Goal: Information Seeking & Learning: Find contact information

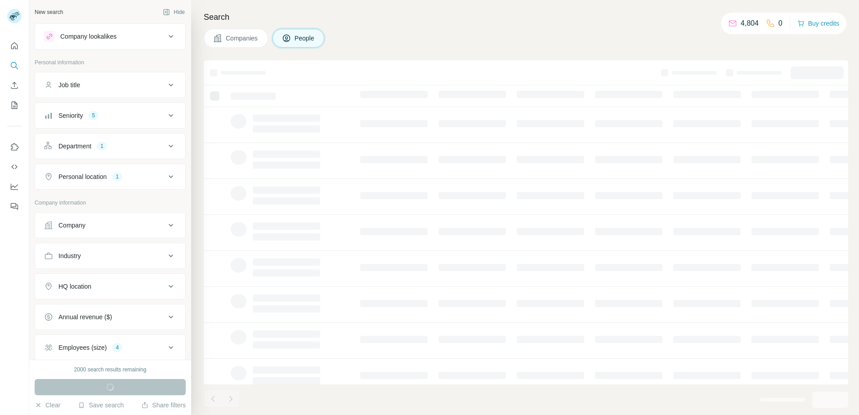
click at [102, 145] on div "1" at bounding box center [102, 146] width 10 height 8
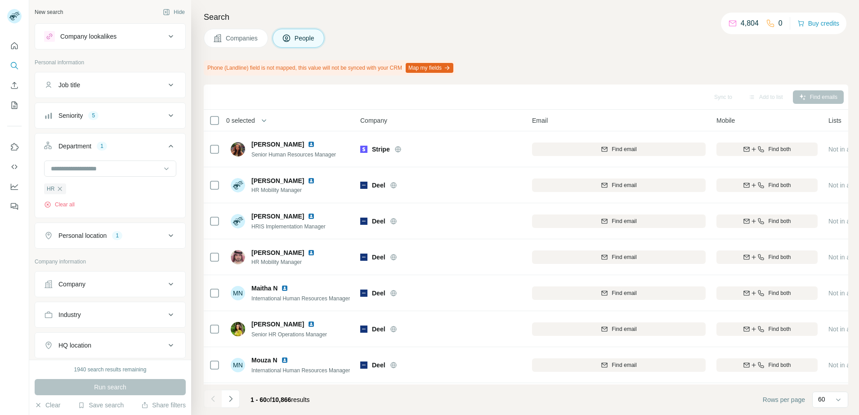
click at [91, 124] on button "Seniority 5" at bounding box center [110, 116] width 150 height 22
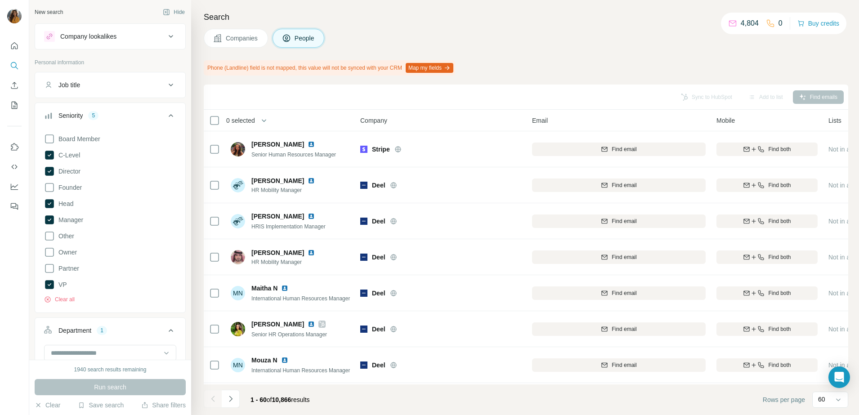
click at [143, 121] on button "Seniority 5" at bounding box center [110, 117] width 150 height 25
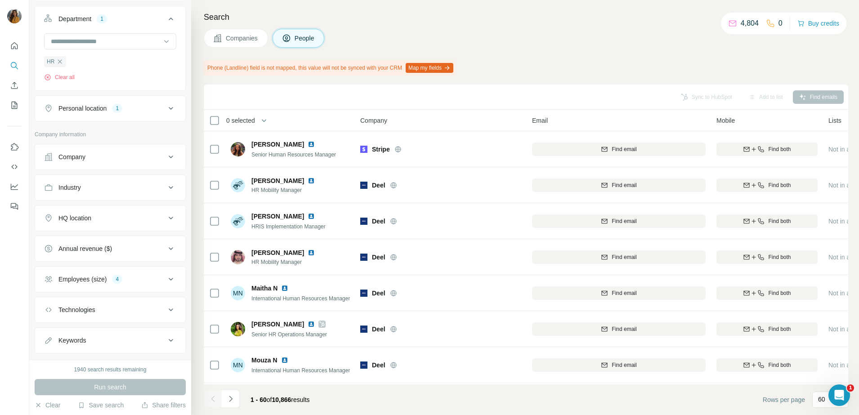
scroll to position [147, 0]
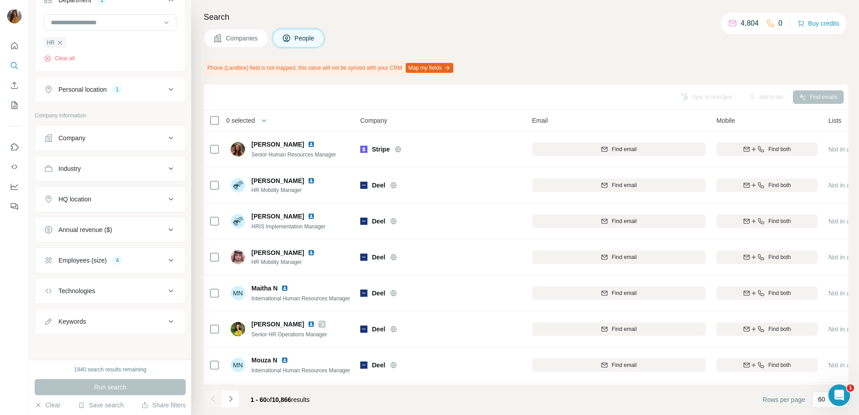
click at [94, 264] on div "Employees (size)" at bounding box center [82, 260] width 48 height 9
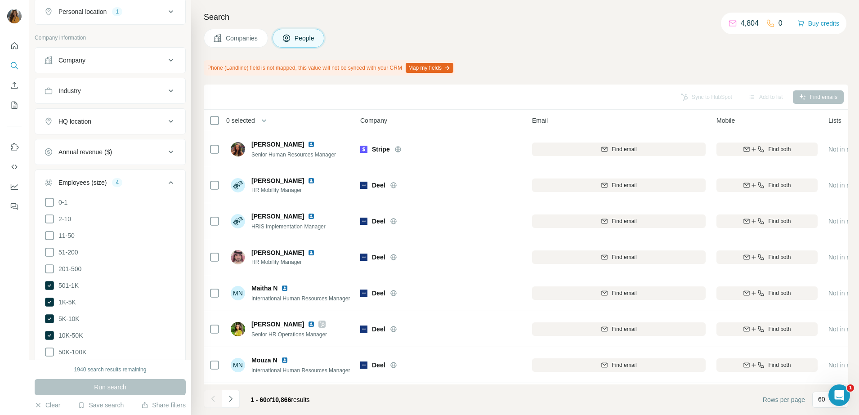
scroll to position [315, 0]
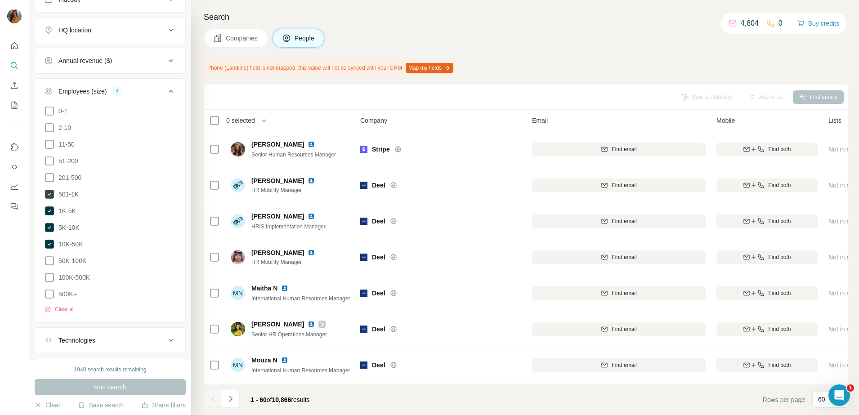
click at [49, 190] on icon at bounding box center [49, 194] width 9 height 9
click at [49, 210] on icon at bounding box center [50, 211] width 4 height 3
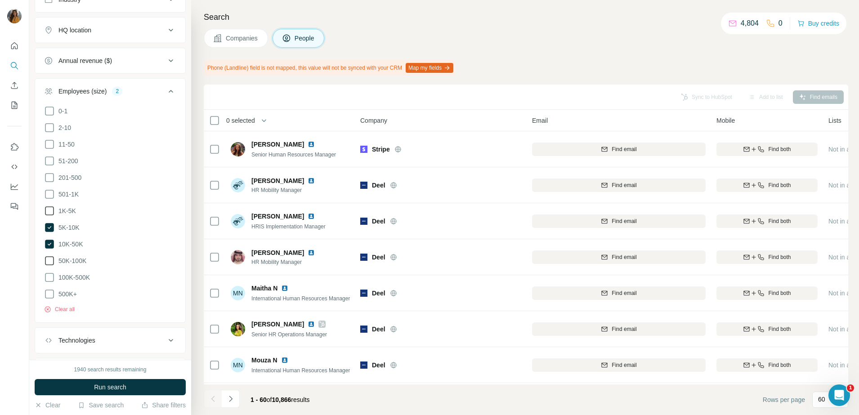
click at [45, 256] on icon at bounding box center [49, 260] width 9 height 9
click at [49, 257] on icon at bounding box center [49, 260] width 9 height 9
click at [114, 386] on span "Run search" at bounding box center [110, 387] width 32 height 9
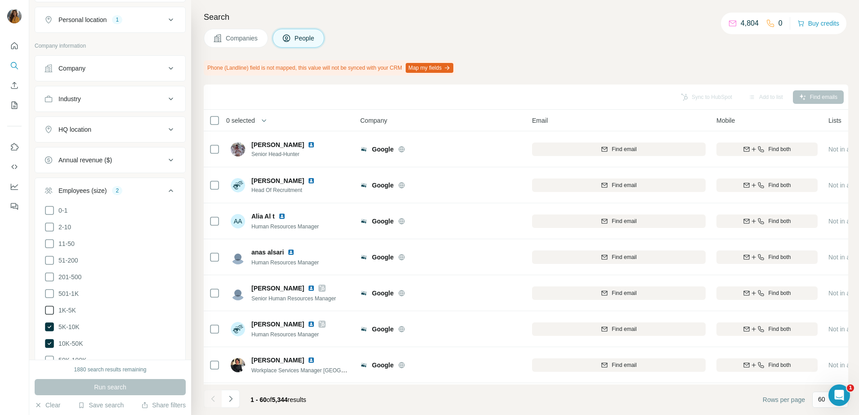
scroll to position [147, 0]
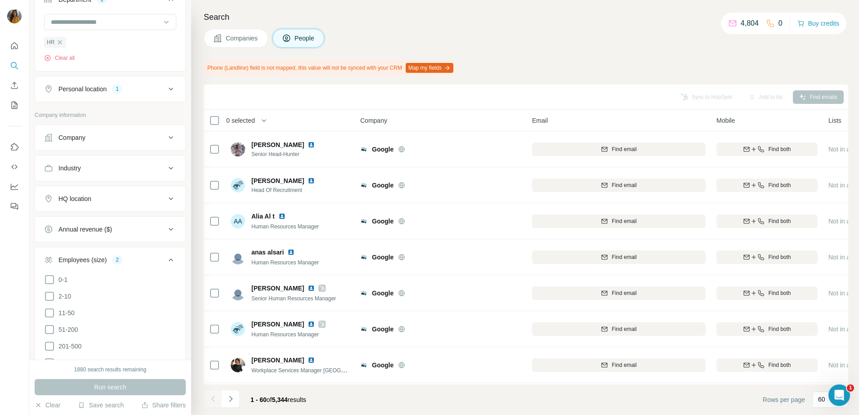
click at [120, 89] on div "1" at bounding box center [117, 89] width 10 height 8
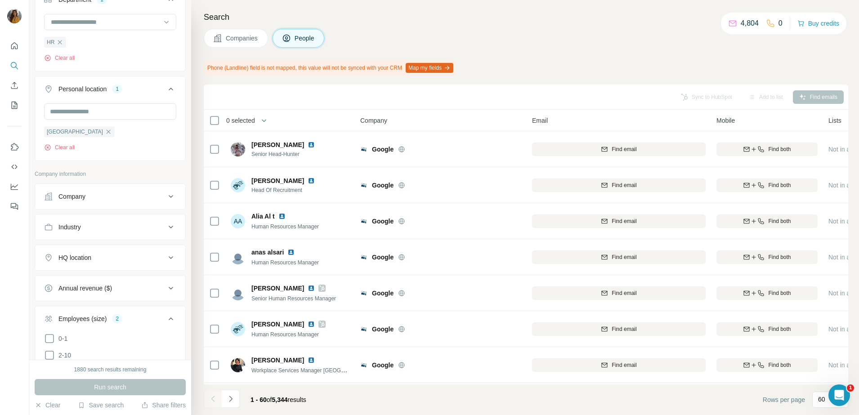
scroll to position [315, 0]
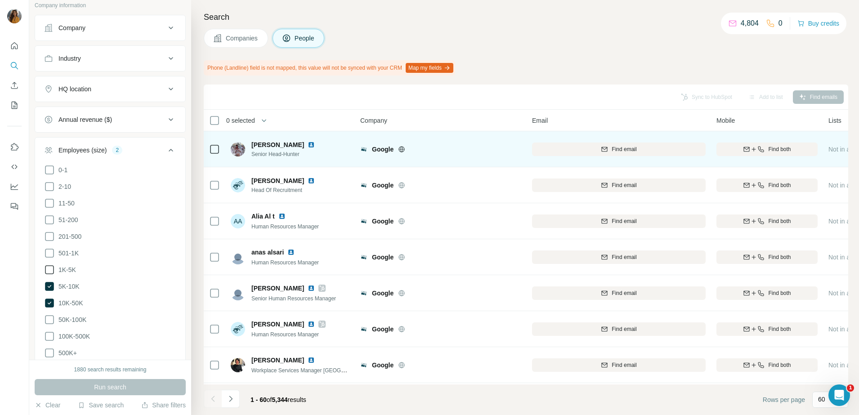
click at [311, 146] on img at bounding box center [311, 144] width 7 height 7
click at [626, 150] on span "Find email" at bounding box center [624, 149] width 25 height 8
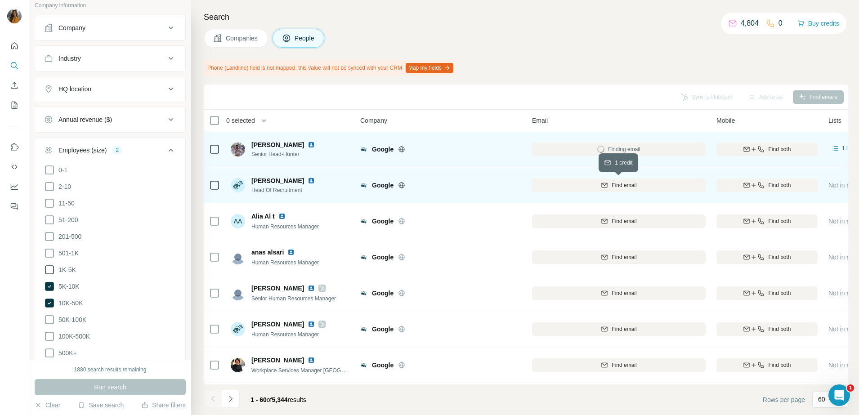
click at [612, 188] on span "Find email" at bounding box center [624, 185] width 25 height 8
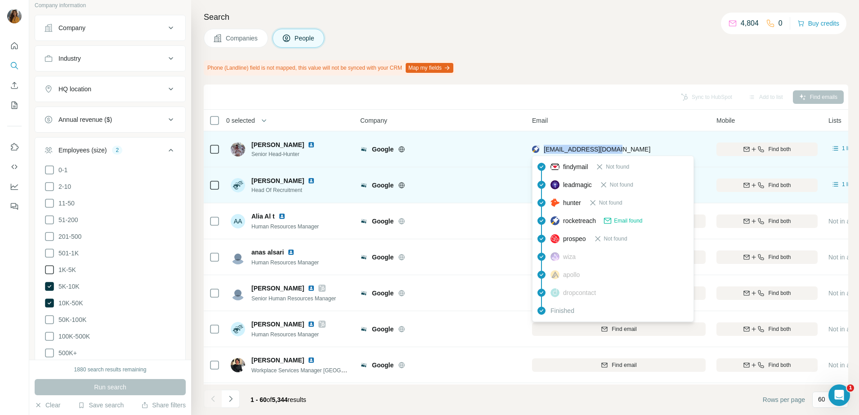
drag, startPoint x: 629, startPoint y: 148, endPoint x: 546, endPoint y: 152, distance: 83.8
click at [546, 152] on div "[EMAIL_ADDRESS][DOMAIN_NAME]" at bounding box center [619, 149] width 174 height 25
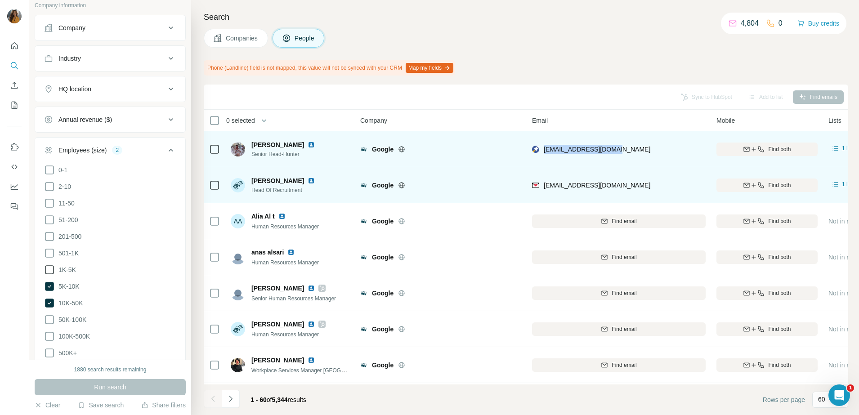
copy span "[EMAIL_ADDRESS][DOMAIN_NAME]"
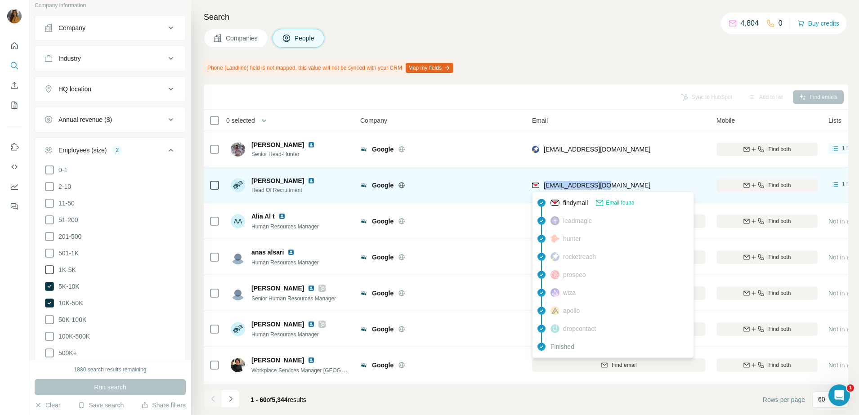
drag, startPoint x: 619, startPoint y: 185, endPoint x: 545, endPoint y: 185, distance: 73.8
click at [545, 185] on div "[EMAIL_ADDRESS][DOMAIN_NAME]" at bounding box center [619, 185] width 174 height 25
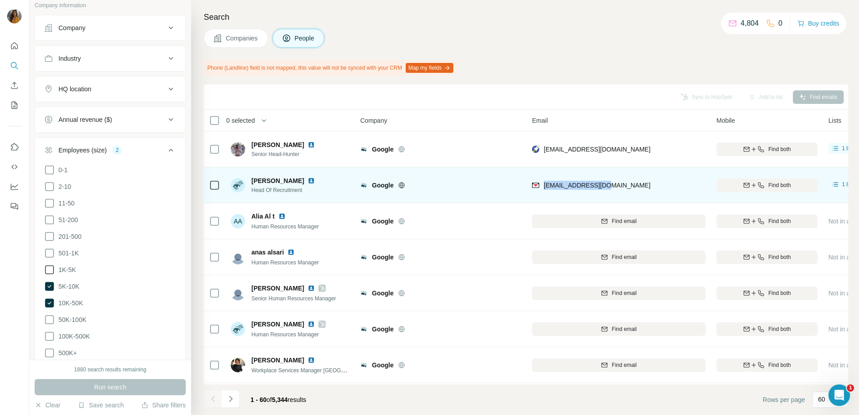
copy span "[EMAIL_ADDRESS][DOMAIN_NAME]"
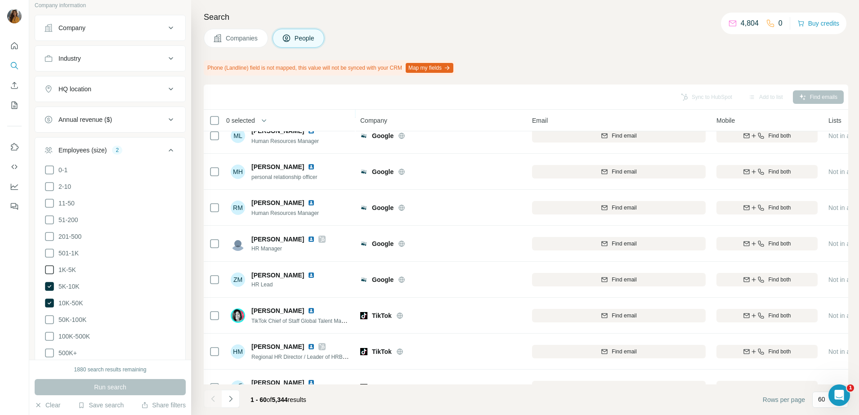
scroll to position [394, 0]
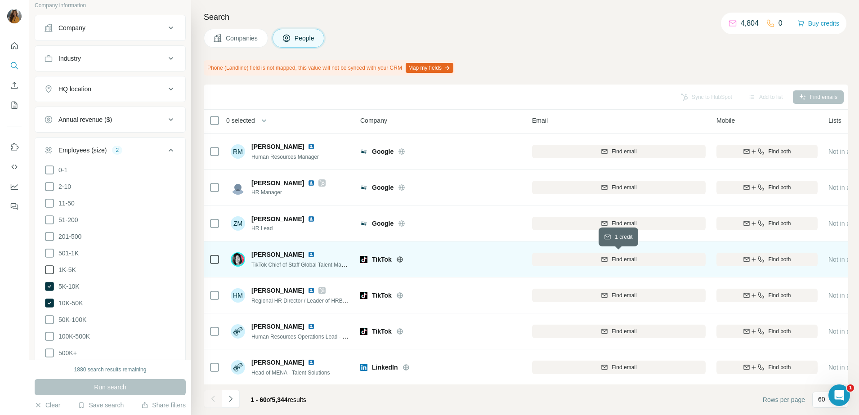
click at [615, 260] on span "Find email" at bounding box center [624, 260] width 25 height 8
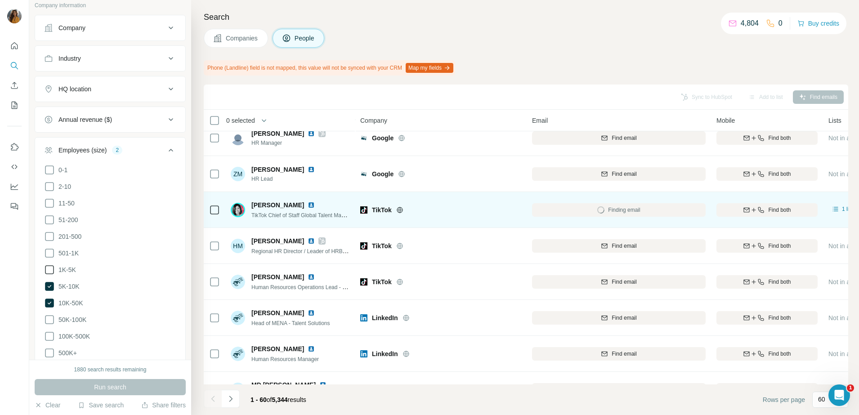
scroll to position [450, 0]
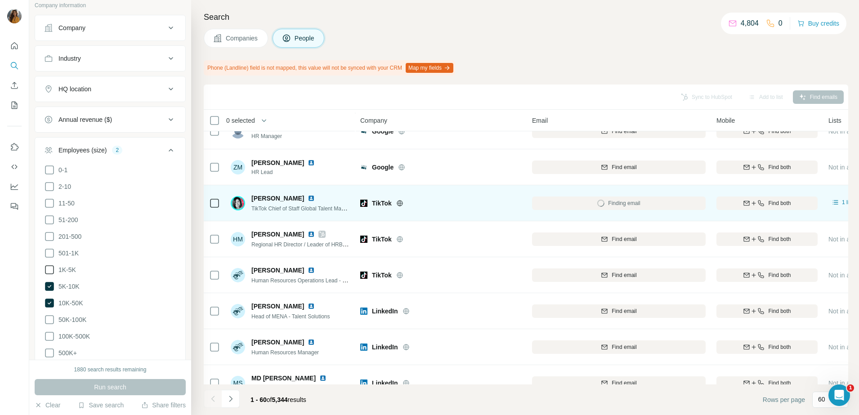
click at [308, 199] on img at bounding box center [311, 198] width 7 height 7
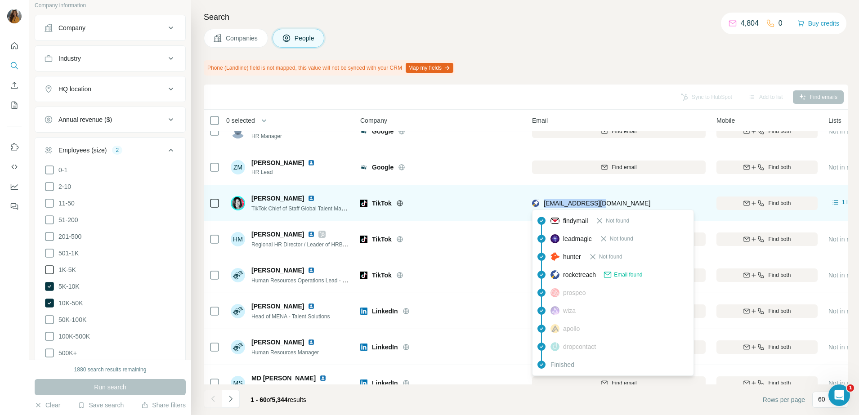
drag, startPoint x: 602, startPoint y: 208, endPoint x: 542, endPoint y: 207, distance: 60.3
click at [542, 207] on div "[EMAIL_ADDRESS][DOMAIN_NAME]" at bounding box center [619, 203] width 174 height 25
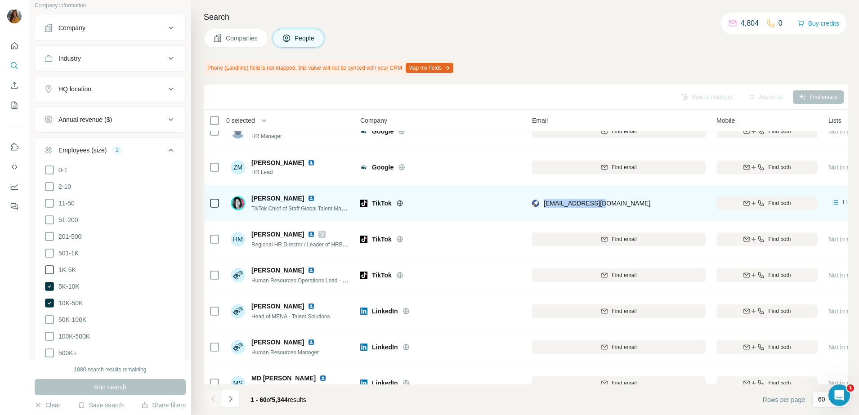
copy span "[EMAIL_ADDRESS][DOMAIN_NAME]"
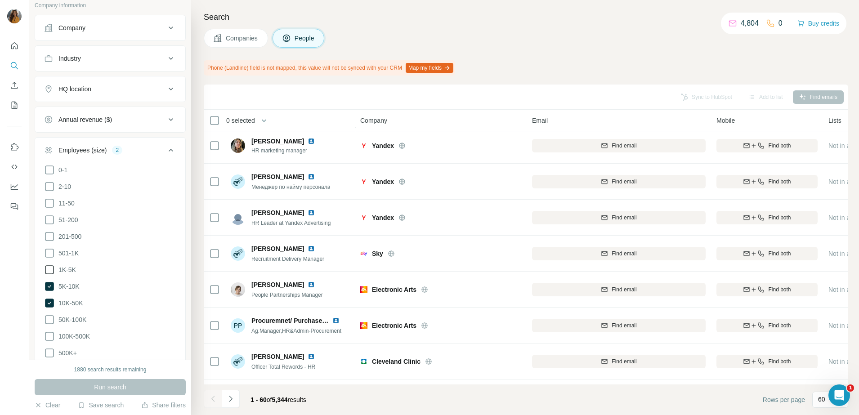
scroll to position [1012, 0]
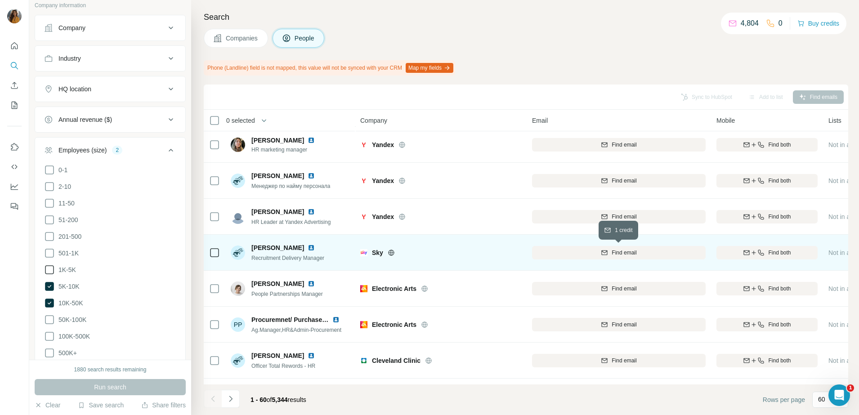
click at [609, 254] on div "Find email" at bounding box center [619, 253] width 174 height 8
click at [308, 251] on img at bounding box center [311, 247] width 7 height 7
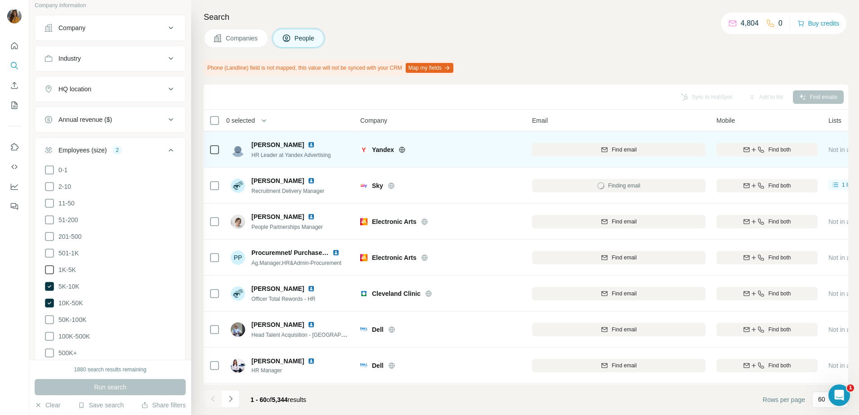
scroll to position [1125, 0]
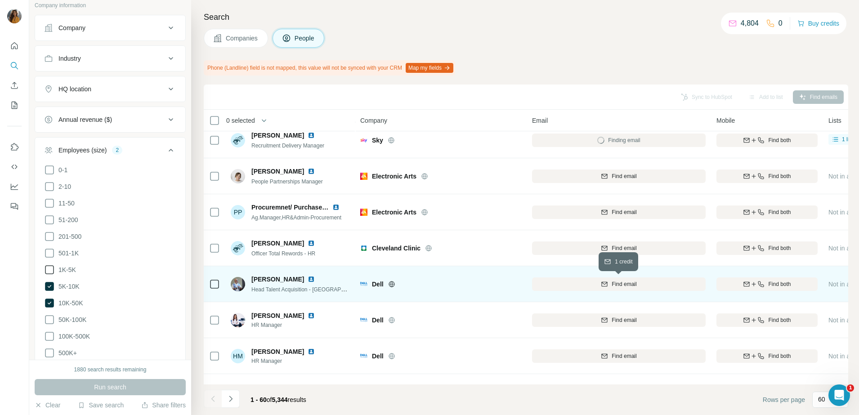
click at [603, 283] on icon "button" at bounding box center [604, 284] width 7 height 7
click at [308, 279] on img at bounding box center [311, 279] width 7 height 7
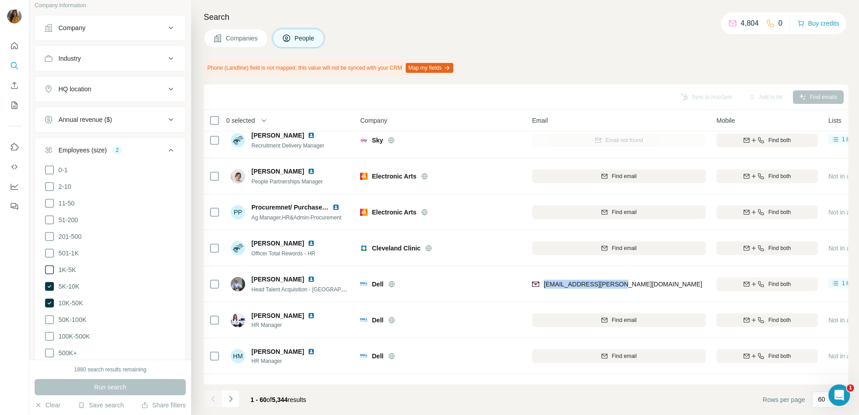
drag, startPoint x: 634, startPoint y: 284, endPoint x: 544, endPoint y: 290, distance: 90.6
click at [544, 290] on div "[EMAIL_ADDRESS][PERSON_NAME][DOMAIN_NAME]" at bounding box center [619, 284] width 174 height 25
copy span "[EMAIL_ADDRESS][PERSON_NAME][DOMAIN_NAME]"
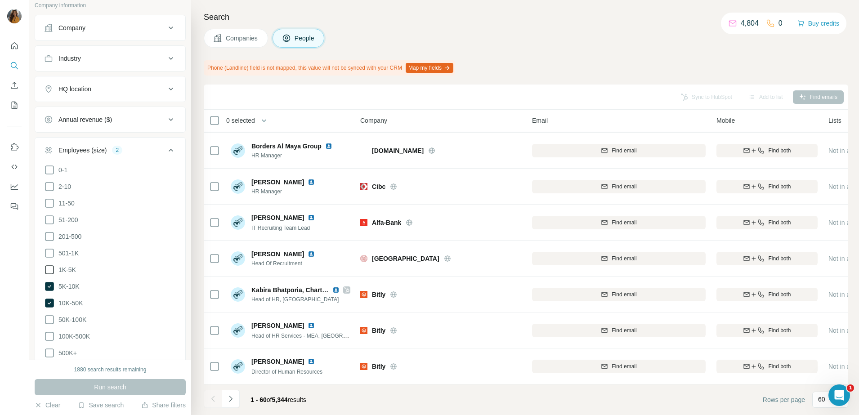
scroll to position [1912, 0]
click at [227, 404] on button "Navigate to next page" at bounding box center [231, 399] width 18 height 18
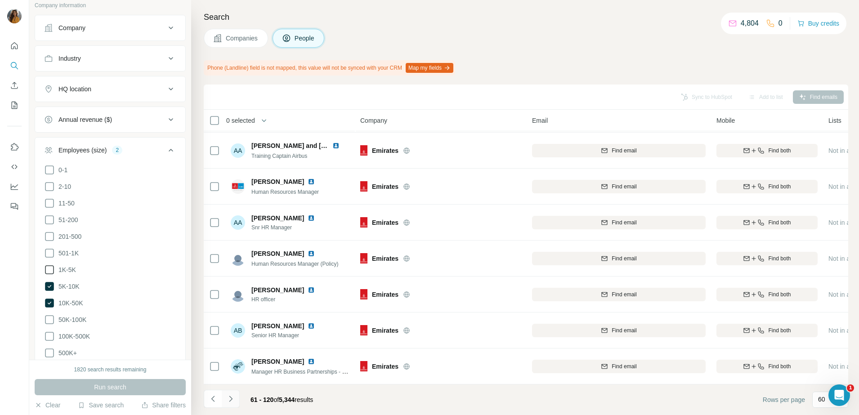
click at [231, 400] on icon "Navigate to next page" at bounding box center [230, 399] width 3 height 6
click at [234, 402] on icon "Navigate to next page" at bounding box center [230, 399] width 9 height 9
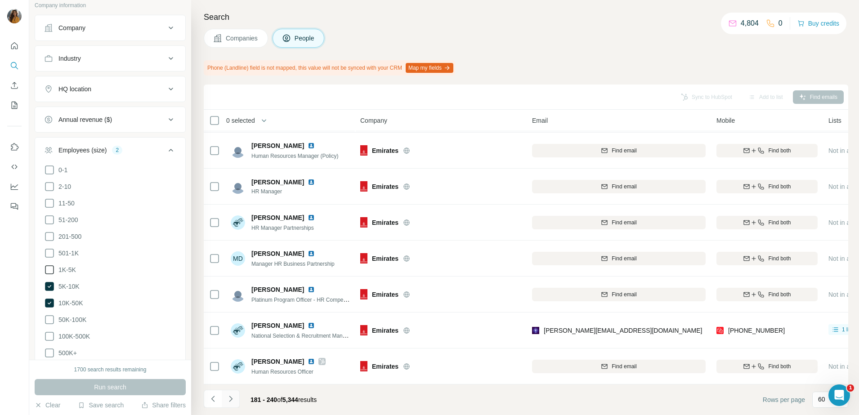
click at [230, 401] on icon "Navigate to next page" at bounding box center [230, 399] width 3 height 6
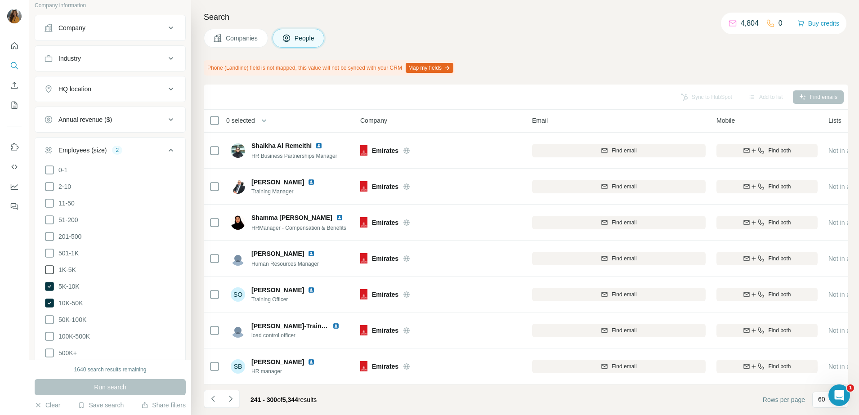
drag, startPoint x: 230, startPoint y: 400, endPoint x: 237, endPoint y: 378, distance: 22.5
click at [230, 399] on icon "Navigate to next page" at bounding box center [230, 399] width 9 height 9
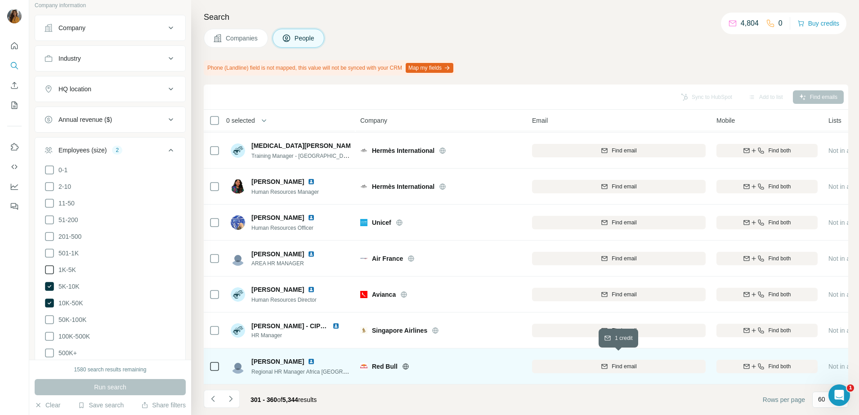
click at [635, 363] on span "Find email" at bounding box center [624, 367] width 25 height 8
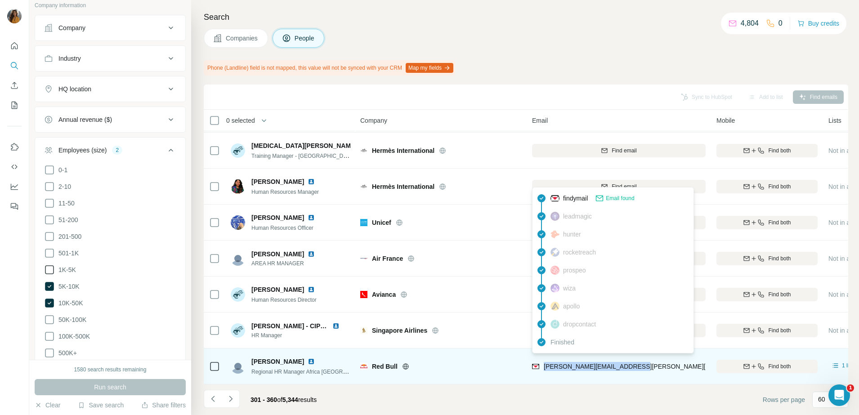
drag, startPoint x: 638, startPoint y: 362, endPoint x: 543, endPoint y: 365, distance: 95.0
click at [543, 365] on div "[PERSON_NAME][EMAIL_ADDRESS][PERSON_NAME][DOMAIN_NAME]" at bounding box center [619, 366] width 174 height 25
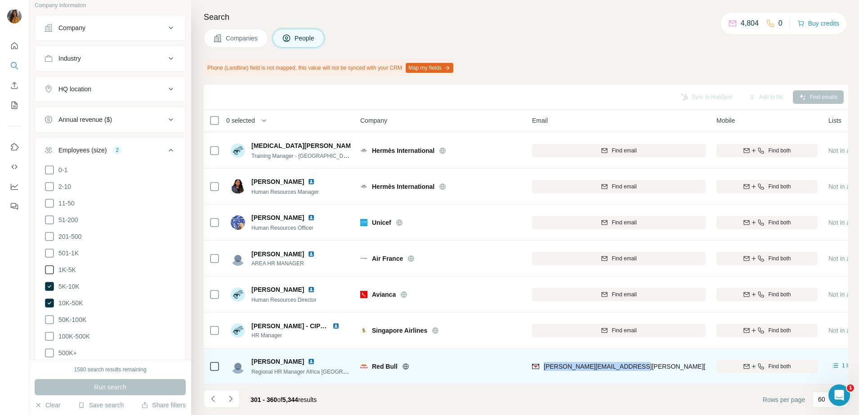
copy span "[PERSON_NAME][EMAIL_ADDRESS][PERSON_NAME][DOMAIN_NAME]"
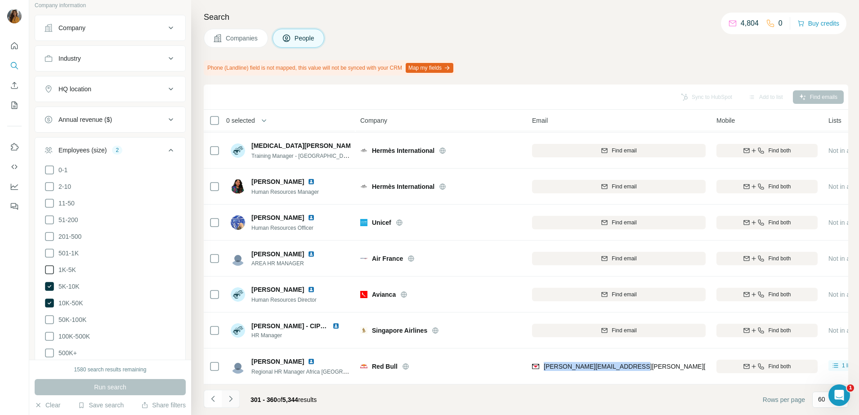
click at [231, 402] on icon "Navigate to next page" at bounding box center [230, 399] width 9 height 9
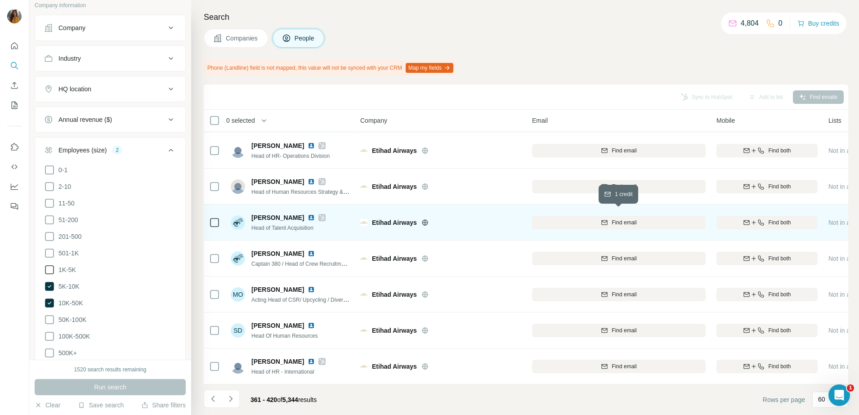
click at [609, 219] on div "Find email" at bounding box center [619, 223] width 174 height 8
click at [308, 214] on img at bounding box center [311, 217] width 7 height 7
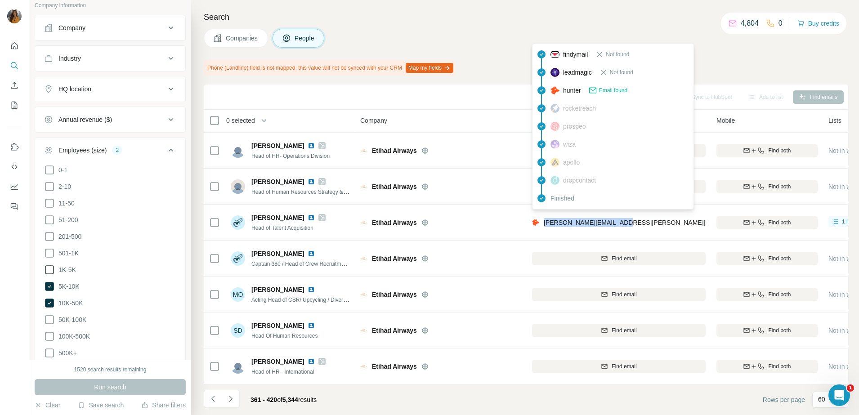
drag, startPoint x: 590, startPoint y: 219, endPoint x: 544, endPoint y: 220, distance: 45.9
click at [544, 220] on div "[PERSON_NAME][EMAIL_ADDRESS][PERSON_NAME][DOMAIN_NAME]" at bounding box center [619, 222] width 174 height 25
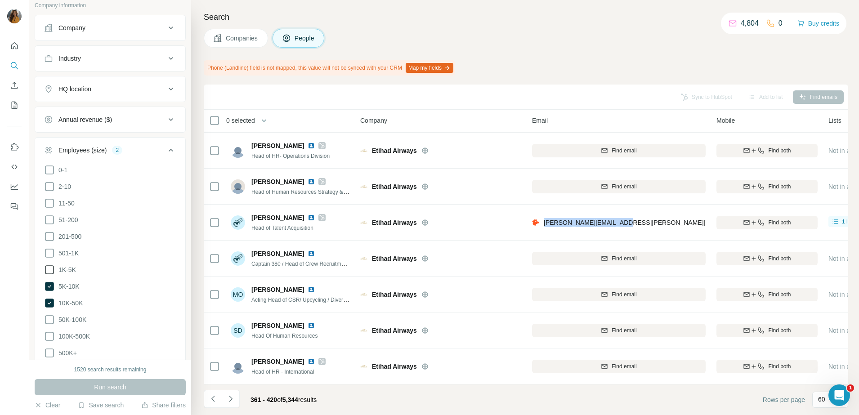
copy span "[PERSON_NAME][EMAIL_ADDRESS][PERSON_NAME][DOMAIN_NAME]"
click at [229, 398] on icon "Navigate to next page" at bounding box center [230, 399] width 9 height 9
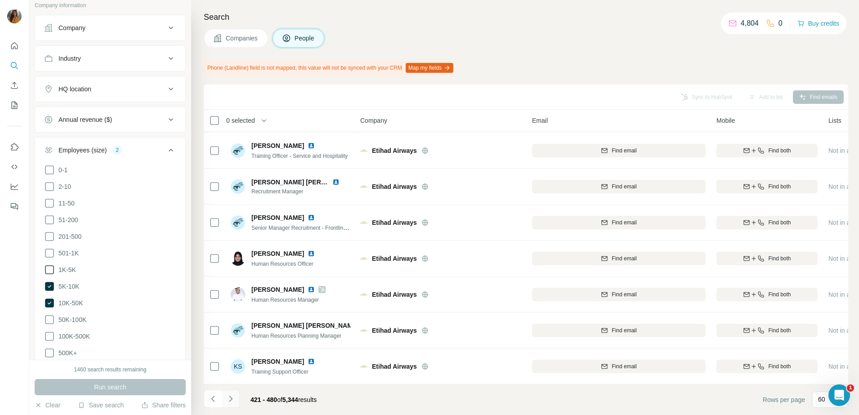
click at [232, 404] on button "Navigate to next page" at bounding box center [231, 399] width 18 height 18
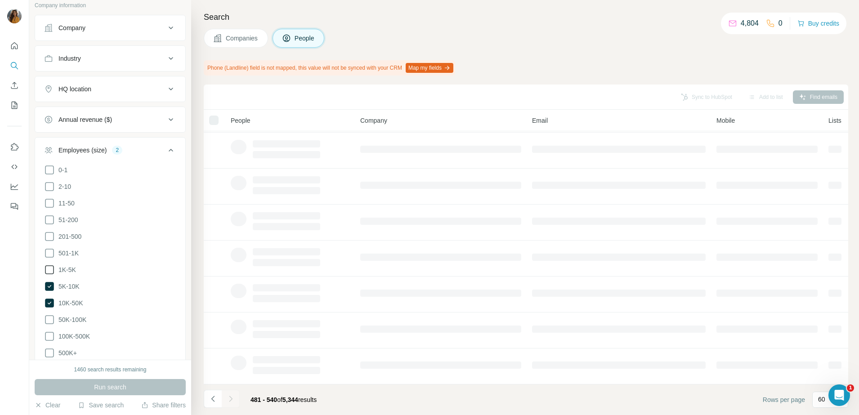
scroll to position [112, 0]
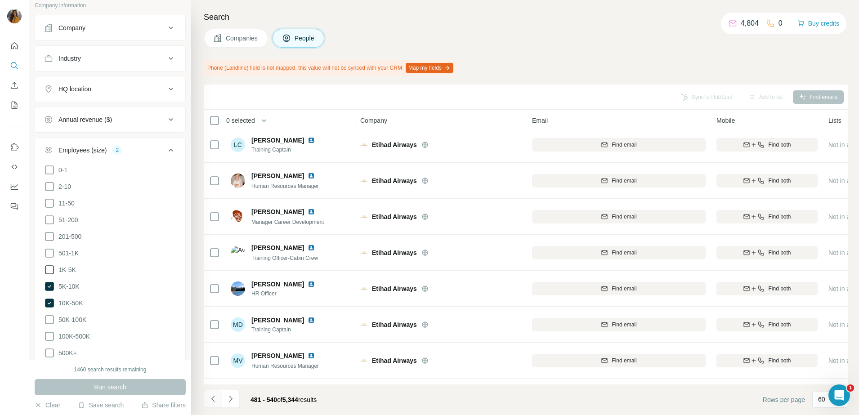
click at [210, 403] on icon "Navigate to previous page" at bounding box center [213, 399] width 9 height 9
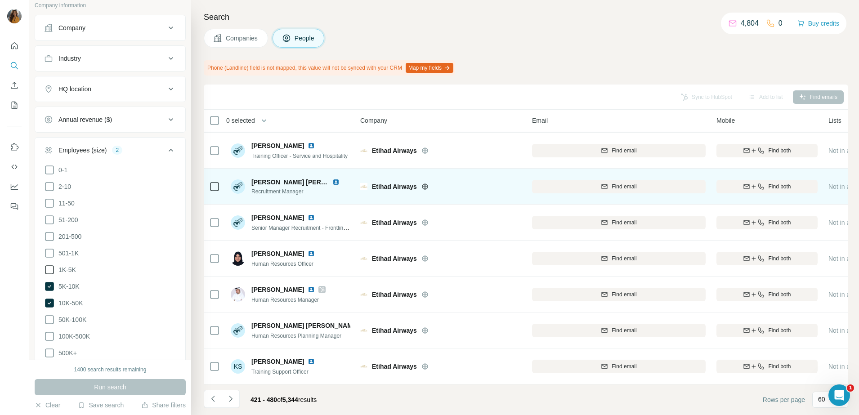
click at [616, 183] on span "Find email" at bounding box center [624, 187] width 25 height 8
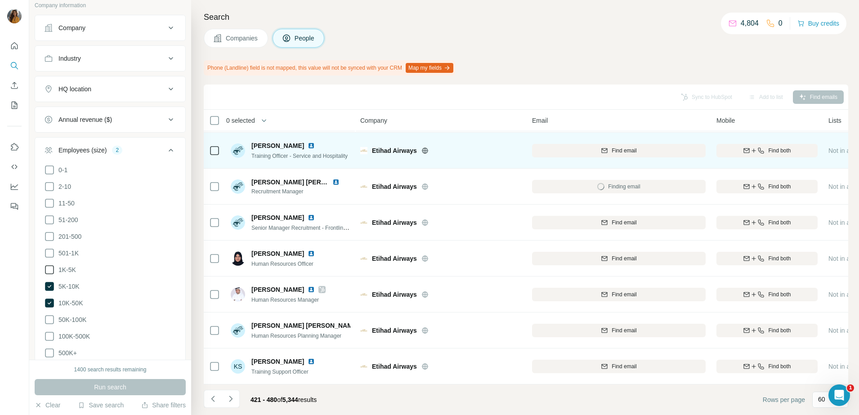
click at [332, 179] on img at bounding box center [335, 182] width 7 height 7
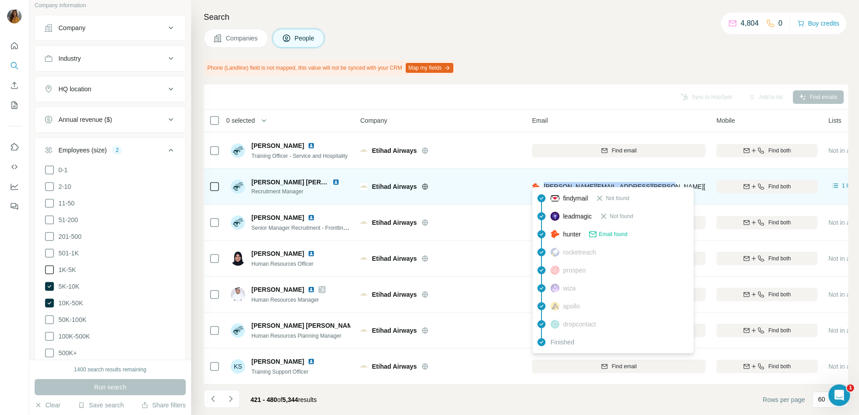
drag, startPoint x: 620, startPoint y: 182, endPoint x: 544, endPoint y: 183, distance: 76.5
click at [544, 183] on div "[PERSON_NAME][EMAIL_ADDRESS][PERSON_NAME][DOMAIN_NAME]" at bounding box center [619, 186] width 174 height 25
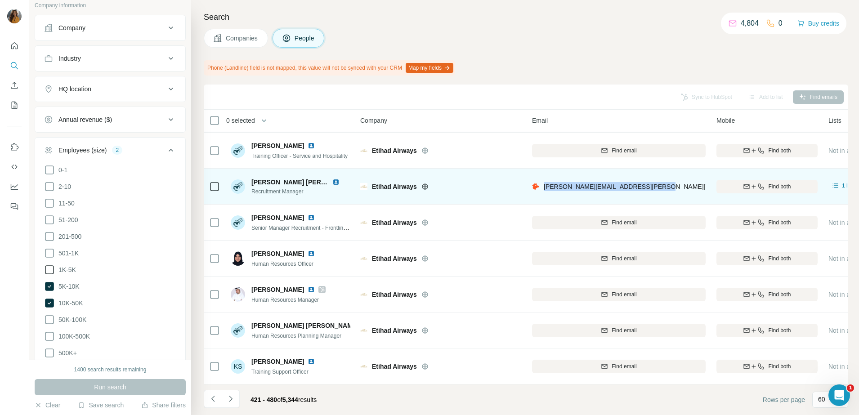
copy span "[PERSON_NAME][EMAIL_ADDRESS][PERSON_NAME][DOMAIN_NAME]"
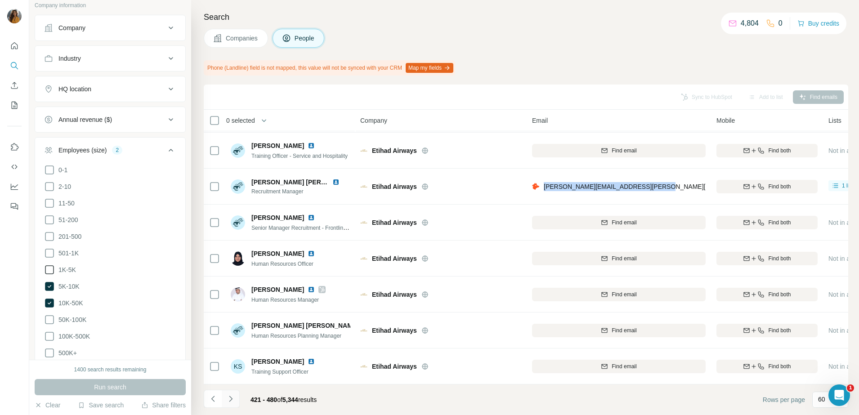
click at [232, 400] on icon "Navigate to next page" at bounding box center [230, 399] width 9 height 9
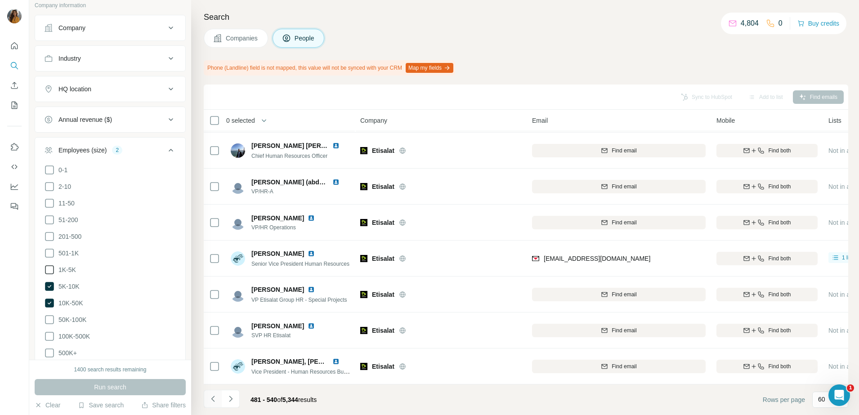
click at [210, 400] on icon "Navigate to previous page" at bounding box center [213, 399] width 9 height 9
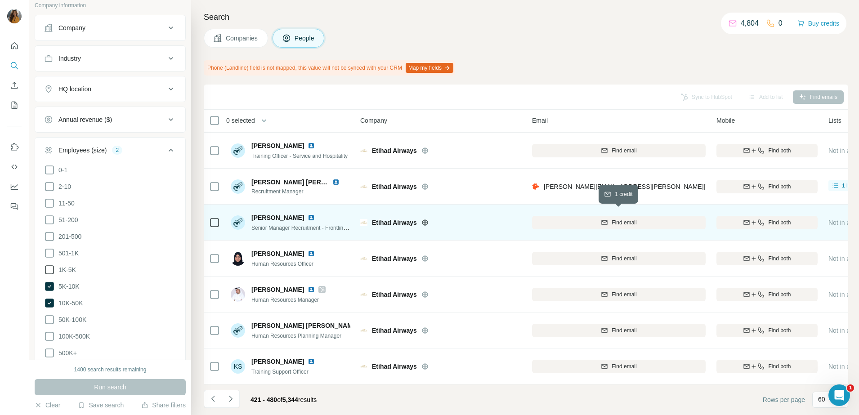
click at [638, 219] on div "Find email" at bounding box center [619, 223] width 174 height 8
click at [308, 214] on img at bounding box center [311, 217] width 7 height 7
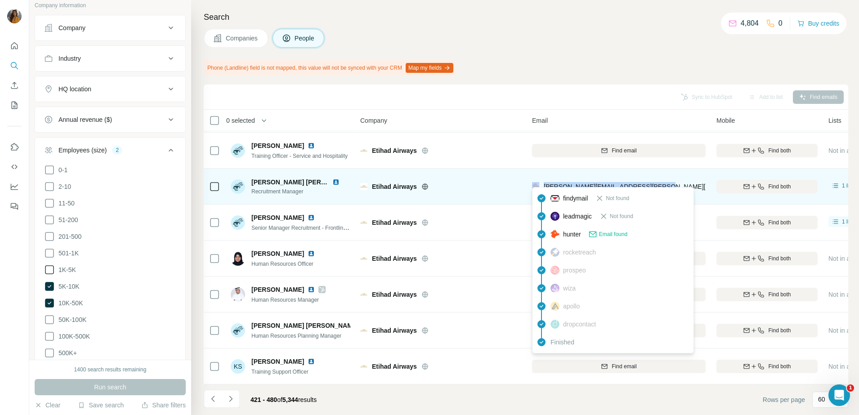
drag, startPoint x: 673, startPoint y: 184, endPoint x: 539, endPoint y: 185, distance: 133.2
click at [539, 185] on div "[PERSON_NAME][EMAIL_ADDRESS][PERSON_NAME][DOMAIN_NAME]" at bounding box center [619, 186] width 174 height 25
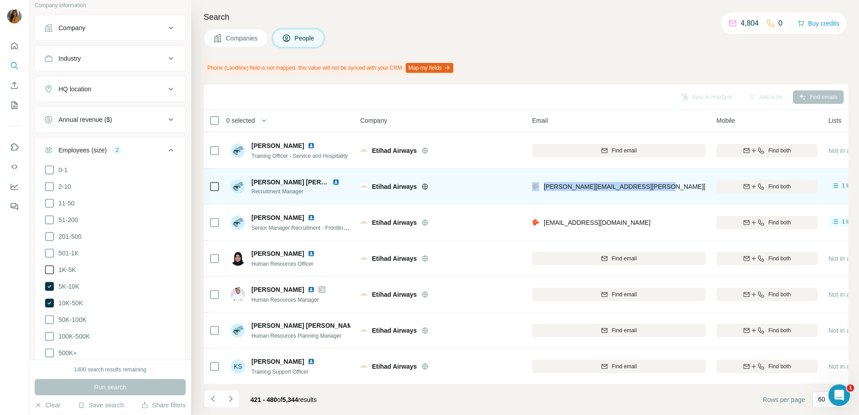
drag, startPoint x: 539, startPoint y: 185, endPoint x: 670, endPoint y: 178, distance: 131.1
click at [678, 174] on div "[PERSON_NAME][EMAIL_ADDRESS][PERSON_NAME][DOMAIN_NAME]" at bounding box center [619, 186] width 174 height 25
click at [669, 183] on div "[PERSON_NAME][EMAIL_ADDRESS][PERSON_NAME][DOMAIN_NAME]" at bounding box center [619, 186] width 174 height 25
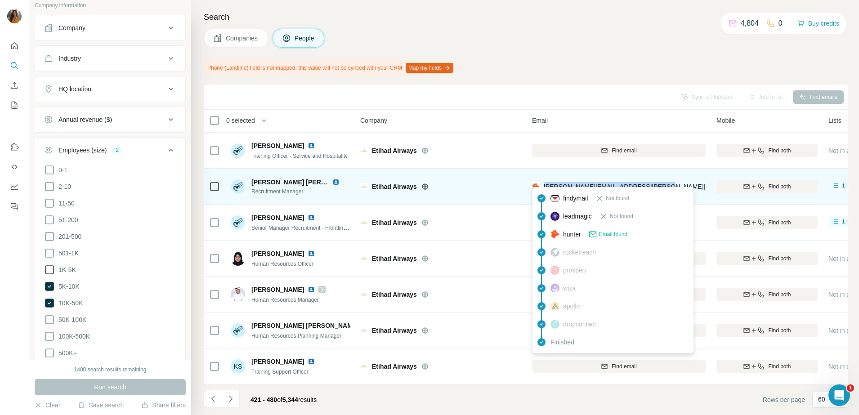
drag, startPoint x: 663, startPoint y: 185, endPoint x: 543, endPoint y: 184, distance: 120.1
click at [543, 184] on div "[PERSON_NAME][EMAIL_ADDRESS][PERSON_NAME][DOMAIN_NAME]" at bounding box center [619, 186] width 174 height 25
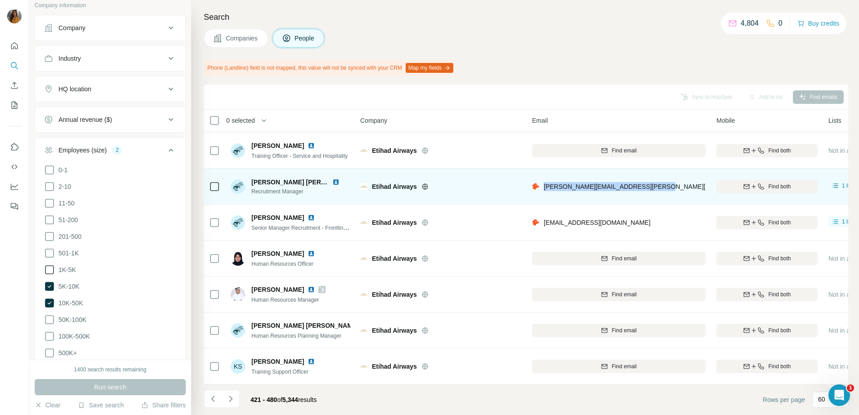
copy span "[PERSON_NAME][EMAIL_ADDRESS][PERSON_NAME][DOMAIN_NAME]"
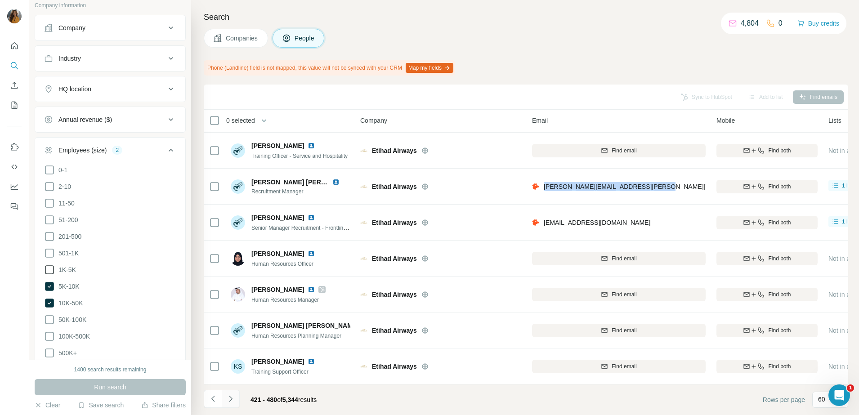
click at [230, 401] on icon "Navigate to next page" at bounding box center [230, 399] width 3 height 6
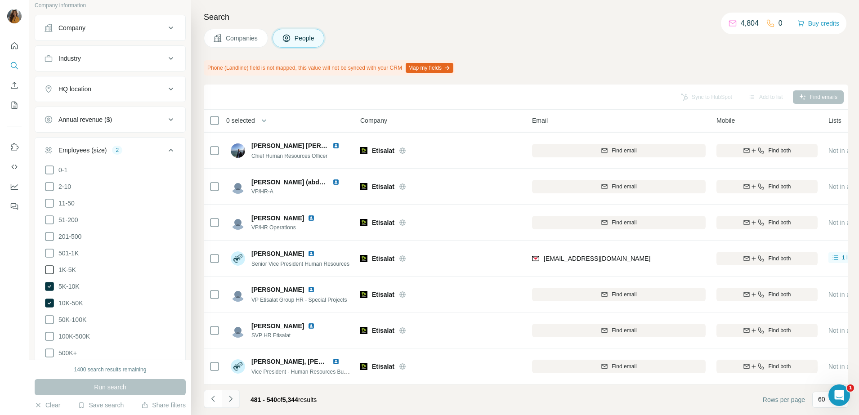
click at [230, 400] on icon "Navigate to next page" at bounding box center [230, 399] width 9 height 9
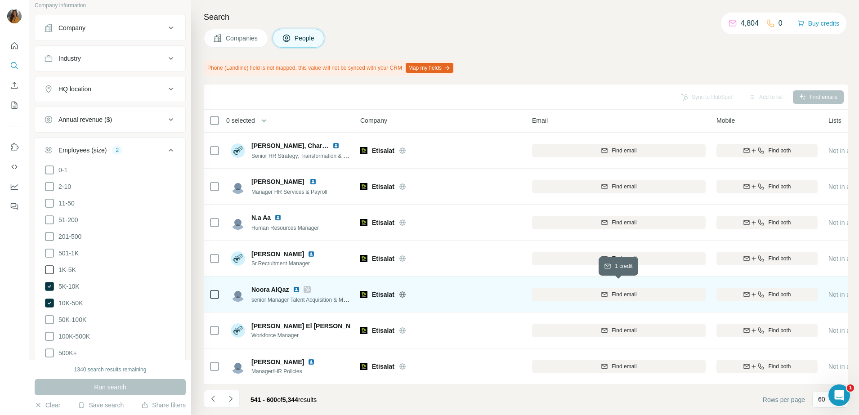
click at [612, 291] on span "Find email" at bounding box center [624, 295] width 25 height 8
click at [297, 286] on img at bounding box center [296, 289] width 7 height 7
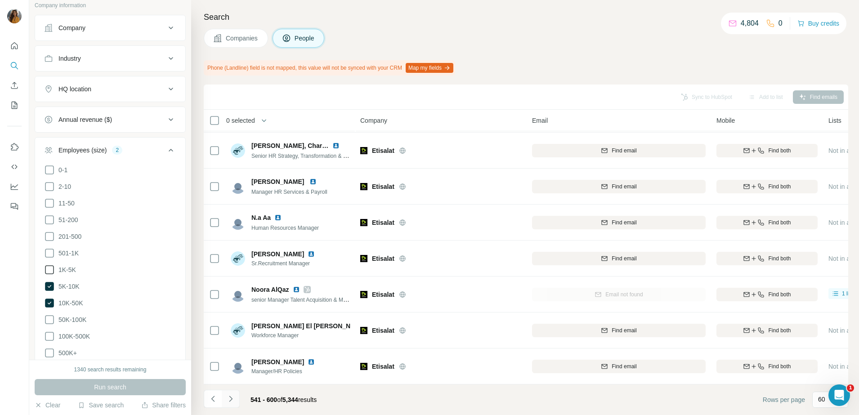
click at [227, 400] on icon "Navigate to next page" at bounding box center [230, 399] width 9 height 9
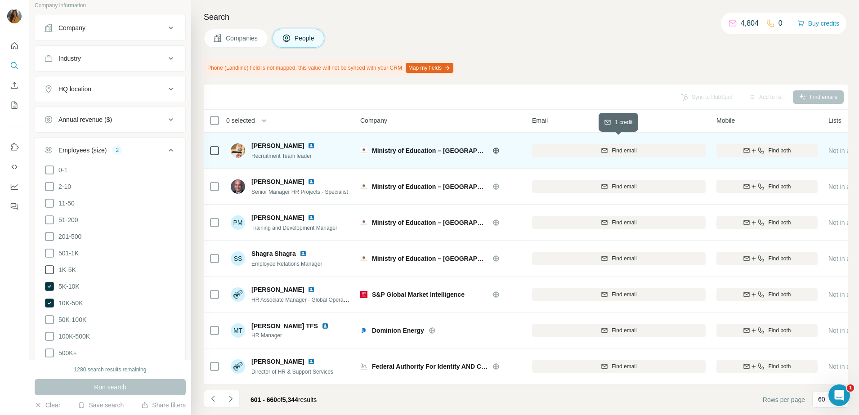
click at [623, 147] on span "Find email" at bounding box center [624, 151] width 25 height 8
click at [315, 142] on img at bounding box center [311, 145] width 7 height 7
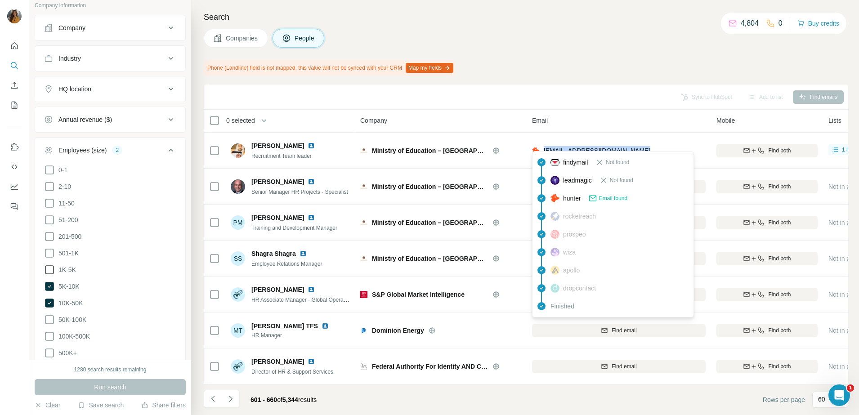
drag, startPoint x: 649, startPoint y: 146, endPoint x: 542, endPoint y: 148, distance: 107.1
click at [542, 148] on div "[EMAIL_ADDRESS][DOMAIN_NAME]" at bounding box center [619, 150] width 174 height 25
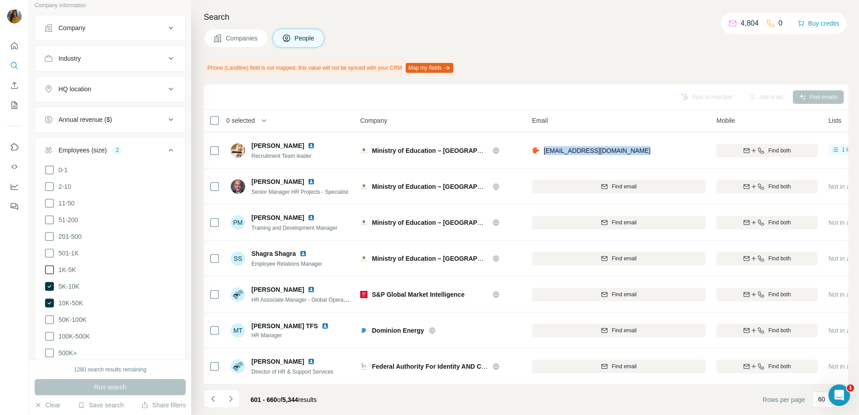
copy span "[EMAIL_ADDRESS][DOMAIN_NAME]"
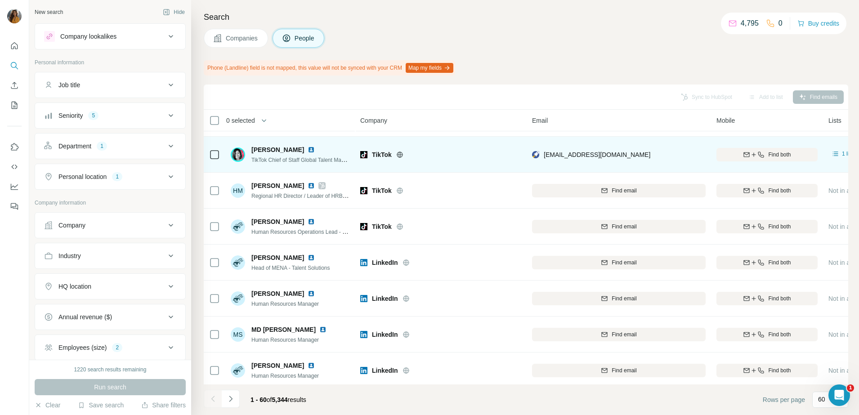
scroll to position [506, 0]
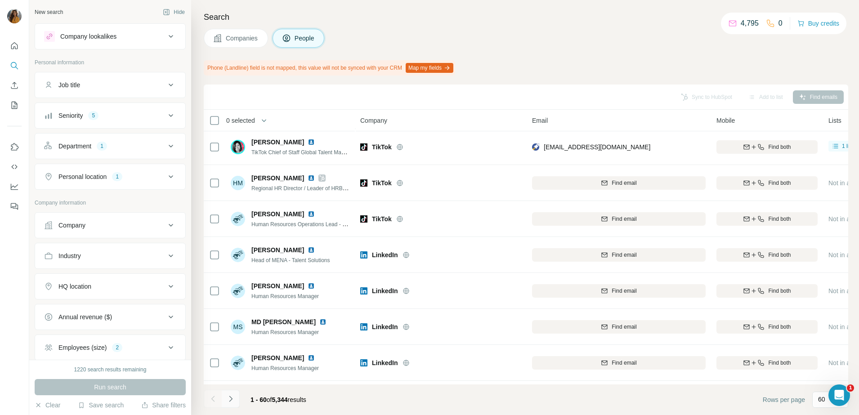
click at [234, 396] on icon "Navigate to next page" at bounding box center [230, 399] width 9 height 9
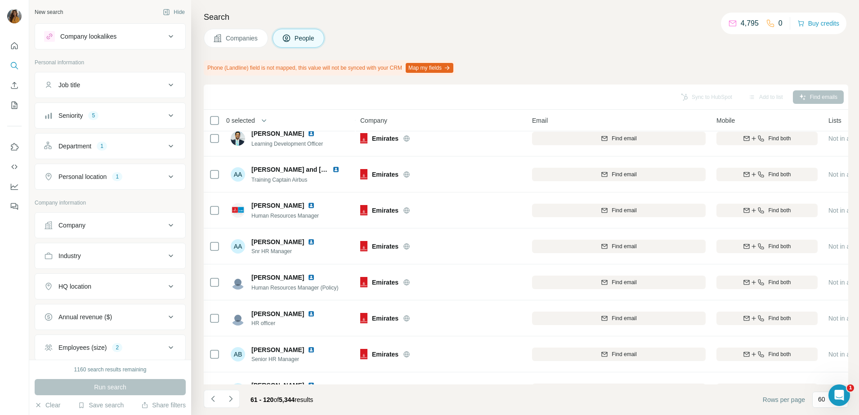
scroll to position [1912, 0]
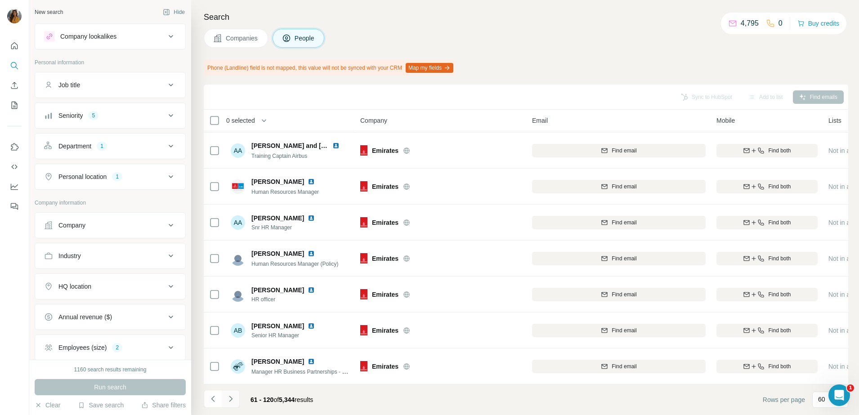
click at [235, 396] on icon "Navigate to next page" at bounding box center [230, 399] width 9 height 9
click at [227, 400] on icon "Navigate to next page" at bounding box center [230, 399] width 9 height 9
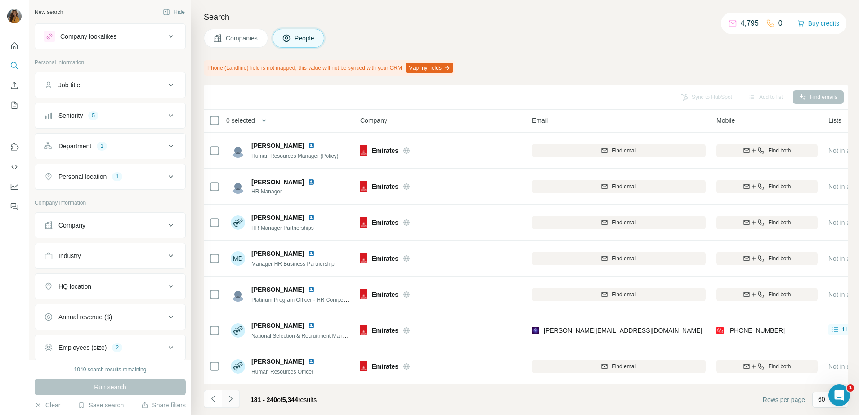
click at [227, 400] on icon "Navigate to next page" at bounding box center [230, 399] width 9 height 9
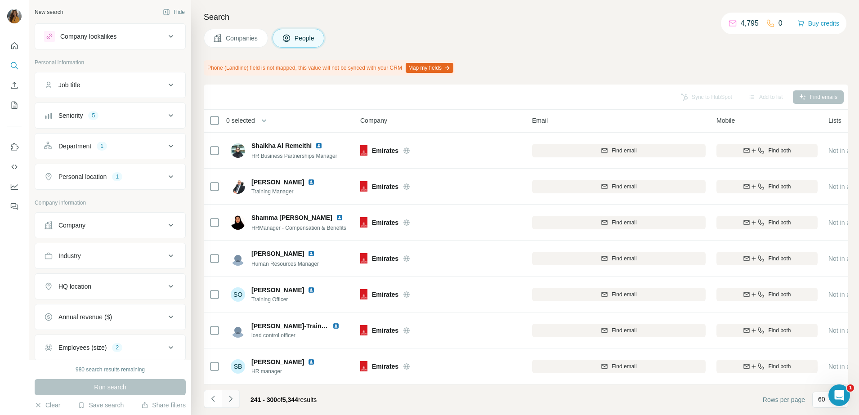
click at [233, 403] on icon "Navigate to next page" at bounding box center [230, 399] width 9 height 9
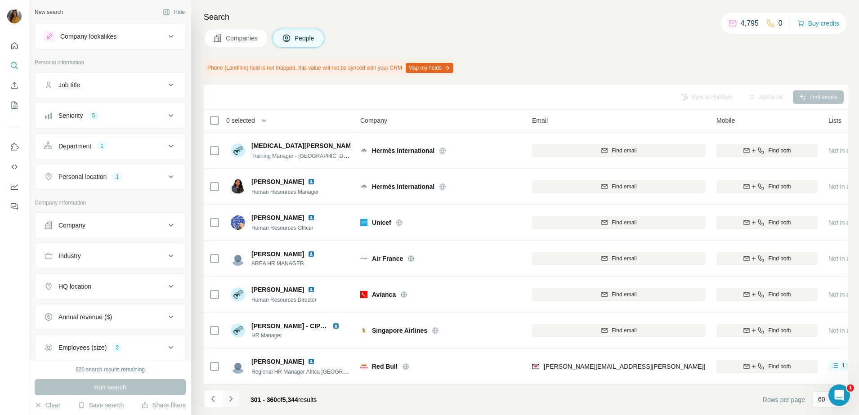
click at [237, 403] on button "Navigate to next page" at bounding box center [231, 399] width 18 height 18
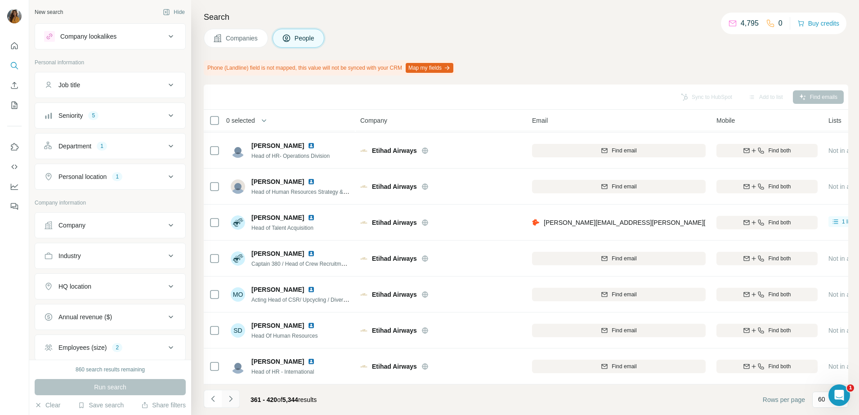
click at [236, 400] on button "Navigate to next page" at bounding box center [231, 399] width 18 height 18
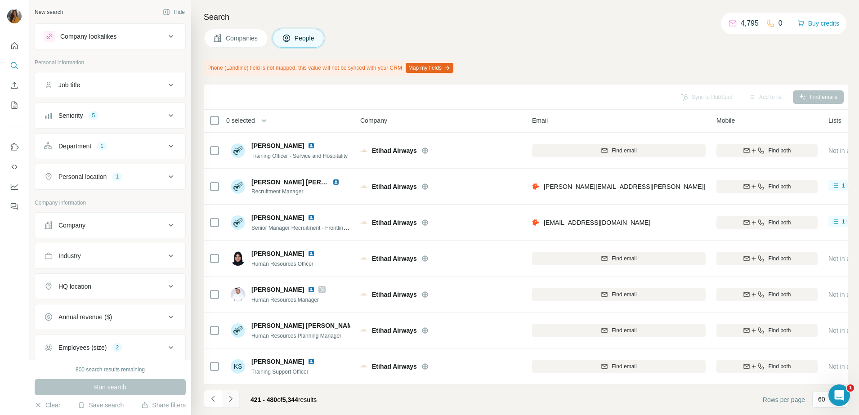
click at [236, 400] on button "Navigate to next page" at bounding box center [231, 399] width 18 height 18
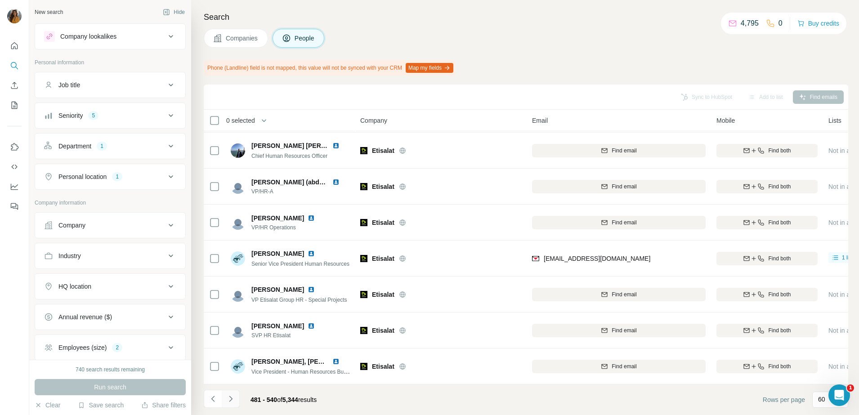
click at [232, 398] on icon "Navigate to next page" at bounding box center [230, 399] width 9 height 9
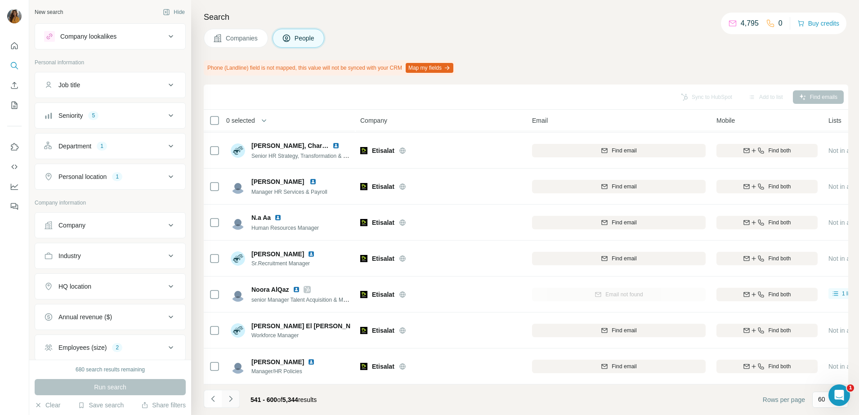
click at [233, 399] on icon "Navigate to next page" at bounding box center [230, 399] width 9 height 9
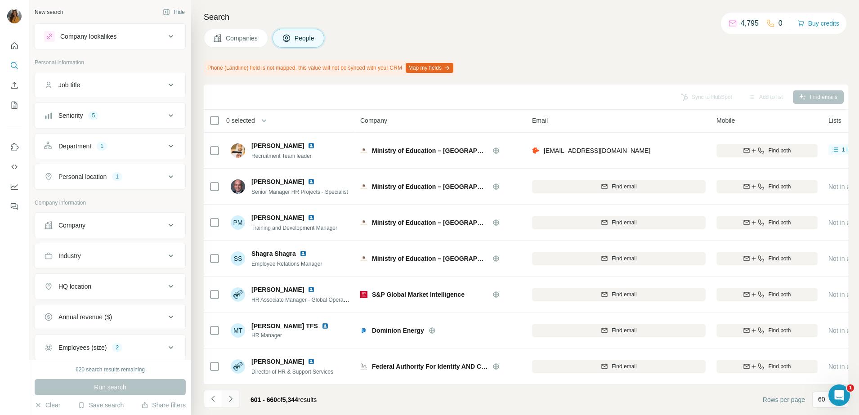
click at [225, 402] on button "Navigate to next page" at bounding box center [231, 399] width 18 height 18
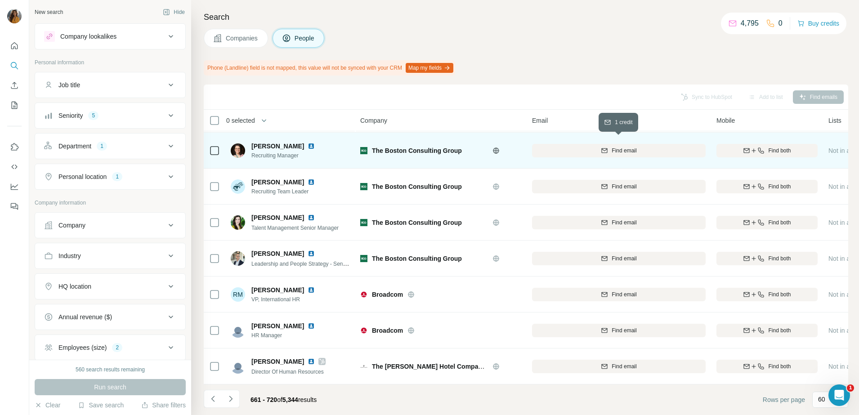
click at [634, 147] on span "Find email" at bounding box center [624, 151] width 25 height 8
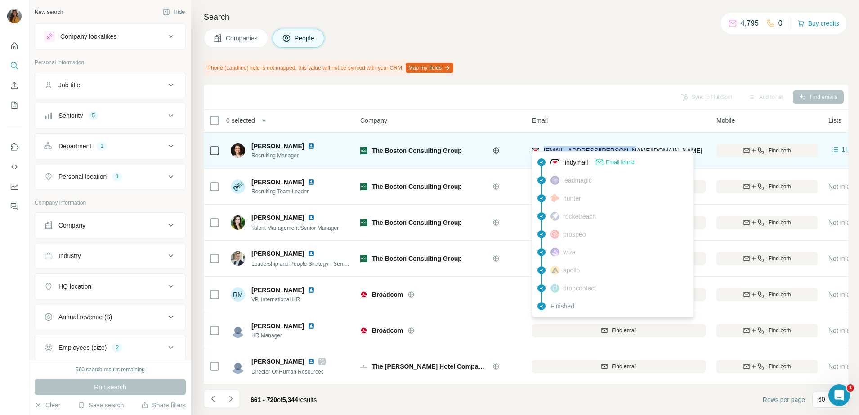
drag, startPoint x: 640, startPoint y: 146, endPoint x: 542, endPoint y: 144, distance: 97.7
click at [542, 144] on div "spreafico.pamela@bcg.com" at bounding box center [619, 150] width 174 height 25
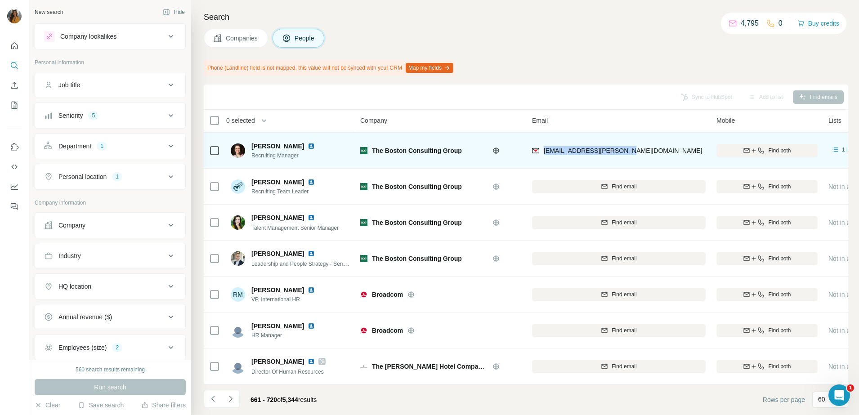
copy span "spreafico.pamela@bcg.com"
